Goal: Navigation & Orientation: Find specific page/section

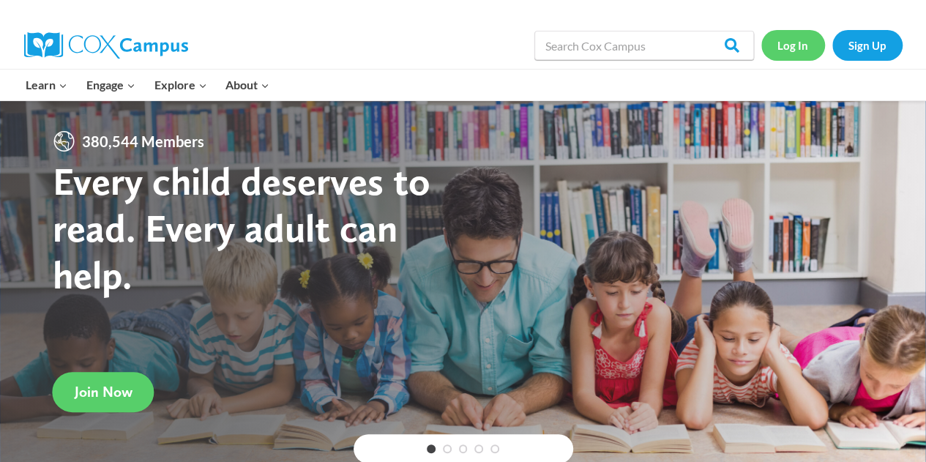
click at [799, 41] on link "Log In" at bounding box center [793, 45] width 64 height 30
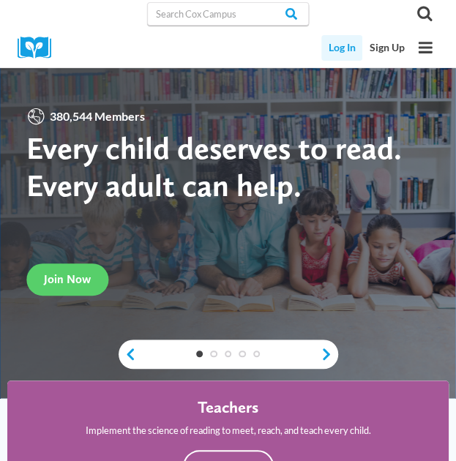
click at [341, 51] on link "Log In" at bounding box center [341, 48] width 41 height 26
click at [334, 48] on link "Log In" at bounding box center [341, 48] width 41 height 26
click at [329, 48] on link "Log In" at bounding box center [341, 48] width 41 height 26
click at [338, 53] on link "Log In" at bounding box center [341, 48] width 41 height 26
